Goal: Task Accomplishment & Management: Manage account settings

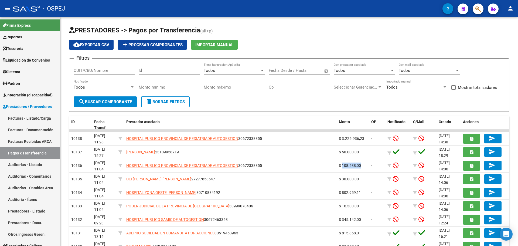
scroll to position [54, 0]
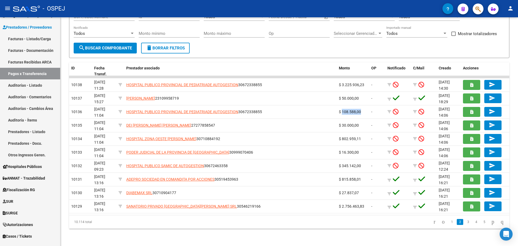
click at [480, 6] on icon "button" at bounding box center [477, 9] width 5 height 6
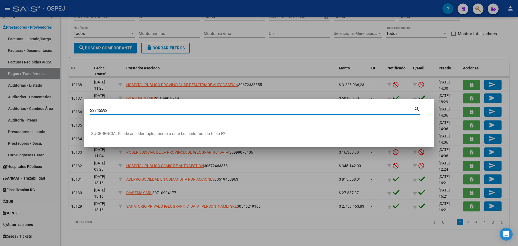
type input "22345592"
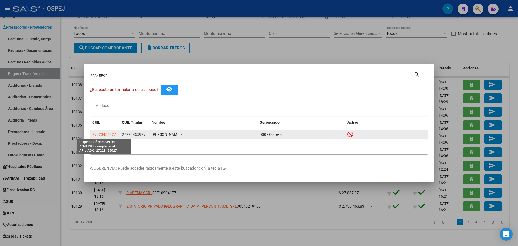
click at [100, 135] on span "27223455927" at bounding box center [104, 134] width 24 height 4
type textarea "27223455927"
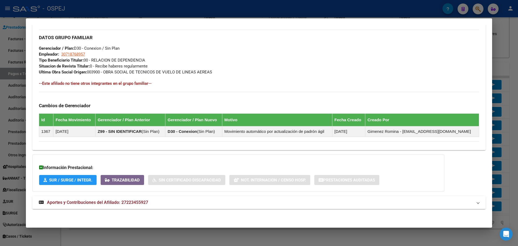
drag, startPoint x: 156, startPoint y: 202, endPoint x: 153, endPoint y: 166, distance: 36.8
click at [156, 201] on mat-panel-title "Aportes y Contribuciones del Afiliado: 27223455927" at bounding box center [256, 202] width 434 height 6
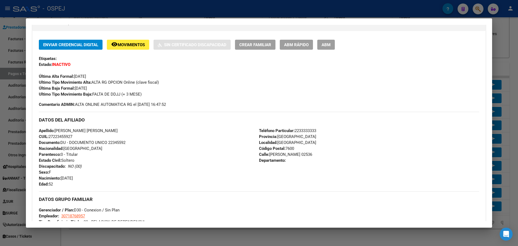
scroll to position [0, 0]
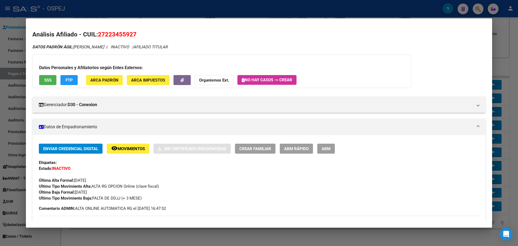
click at [53, 78] on button "SSS" at bounding box center [47, 80] width 17 height 10
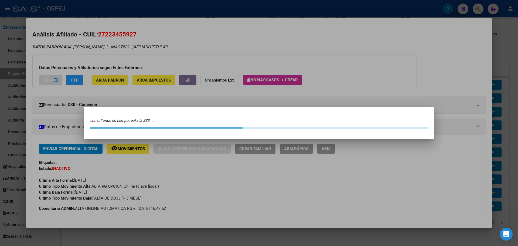
click at [53, 78] on div at bounding box center [259, 123] width 518 height 246
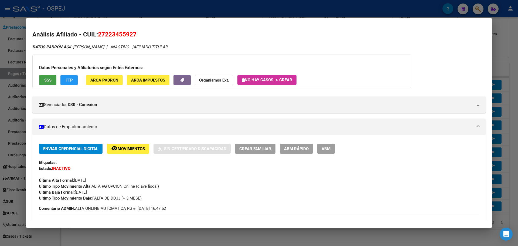
click at [53, 79] on button "SSS" at bounding box center [47, 80] width 17 height 10
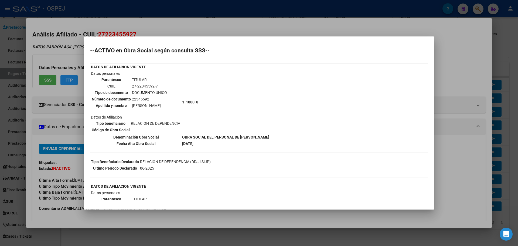
click at [290, 29] on div at bounding box center [259, 123] width 518 height 246
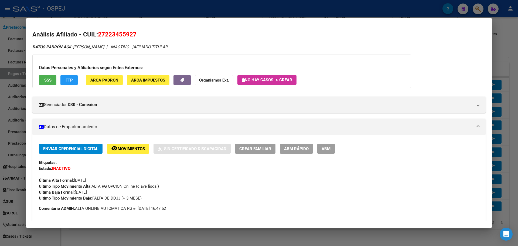
scroll to position [27, 0]
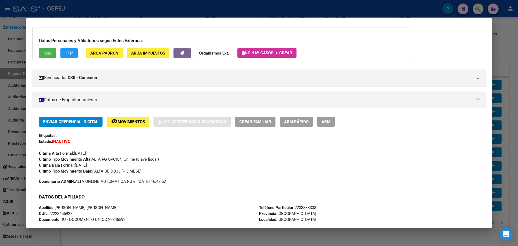
click at [330, 121] on span "ABM" at bounding box center [326, 121] width 9 height 5
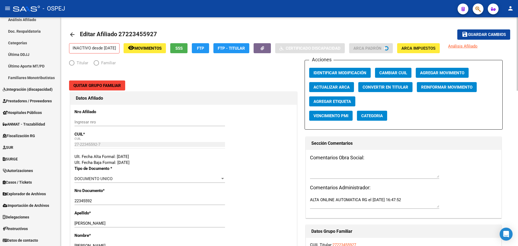
scroll to position [122, 0]
radio input "true"
type input "30-71876895-7"
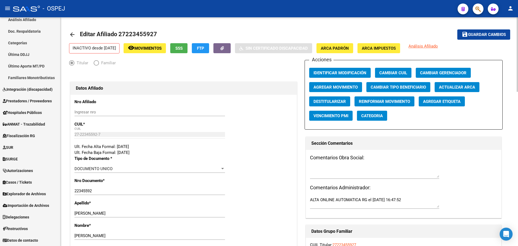
click at [334, 84] on button "Agregar Movimiento" at bounding box center [335, 87] width 53 height 10
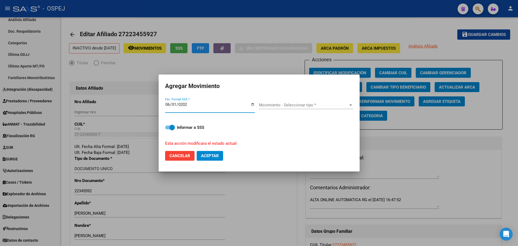
type input "[DATE]"
click at [282, 103] on span "Movimiento - Seleccionar tipo *" at bounding box center [303, 105] width 89 height 5
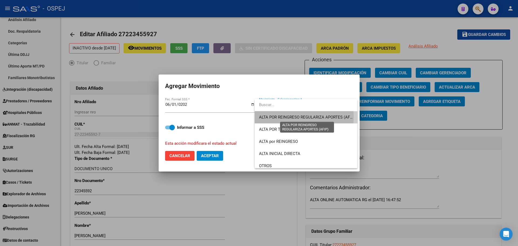
click at [297, 117] on span "ALTA POR REINGRESO REGULARIZA APORTES (AFIP)" at bounding box center [307, 117] width 96 height 5
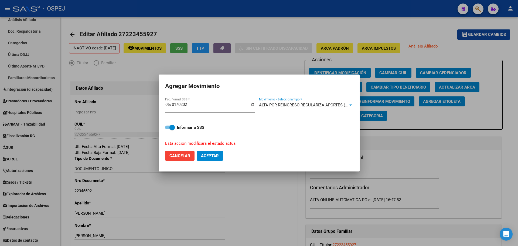
click at [211, 153] on span "Aceptar" at bounding box center [210, 155] width 18 height 5
checkbox input "false"
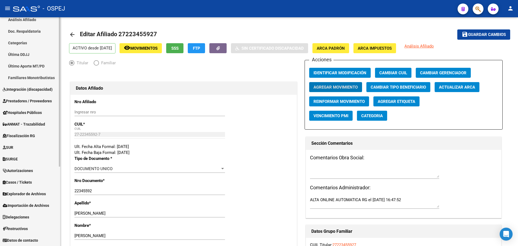
scroll to position [14, 0]
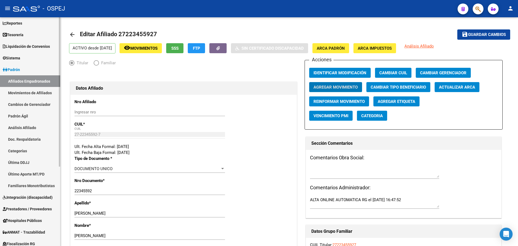
click at [22, 26] on link "Reportes" at bounding box center [30, 23] width 60 height 12
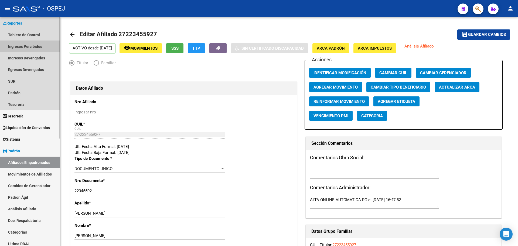
click at [38, 45] on link "Ingresos Percibidos" at bounding box center [30, 46] width 60 height 12
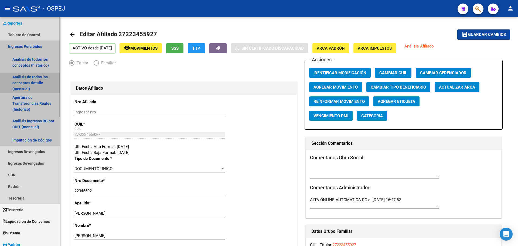
click at [39, 84] on link "Análisis de todos los conceptos detalle (mensual)" at bounding box center [30, 83] width 60 height 21
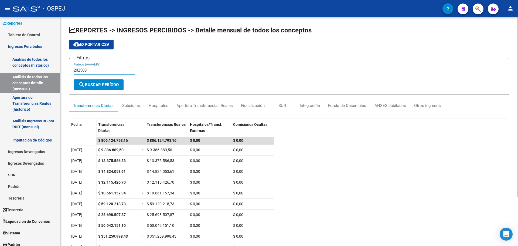
click at [91, 69] on input "202508" at bounding box center [104, 70] width 61 height 5
type input "202507"
click at [206, 107] on div "Apertura Transferencias Reales" at bounding box center [204, 106] width 56 height 6
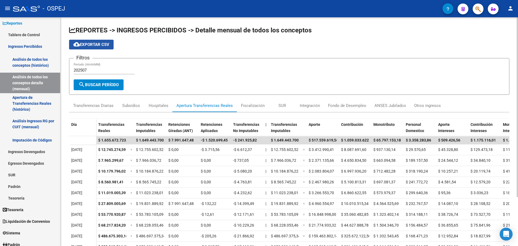
click at [102, 47] on button "cloud_download Exportar CSV" at bounding box center [91, 45] width 45 height 10
click at [105, 106] on div "Transferencias Diarias" at bounding box center [93, 106] width 40 height 6
